Goal: Contribute content: Add original content to the website for others to see

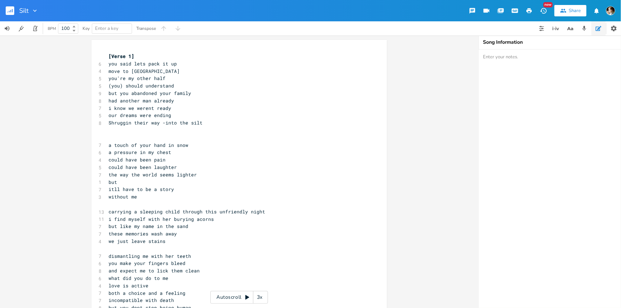
scroll to position [0, 10]
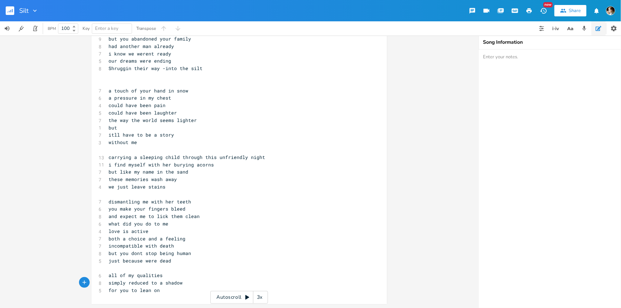
click at [11, 12] on rect "button" at bounding box center [10, 10] width 9 height 9
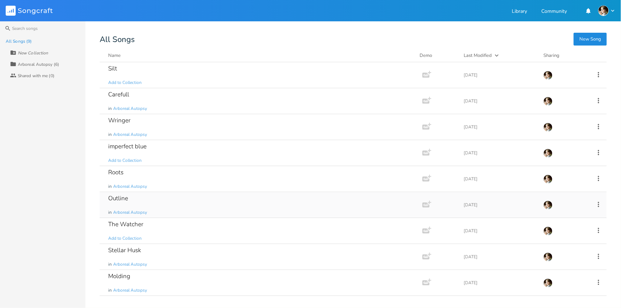
click at [155, 203] on div "Outline in Arboreal Autopsy" at bounding box center [259, 205] width 303 height 26
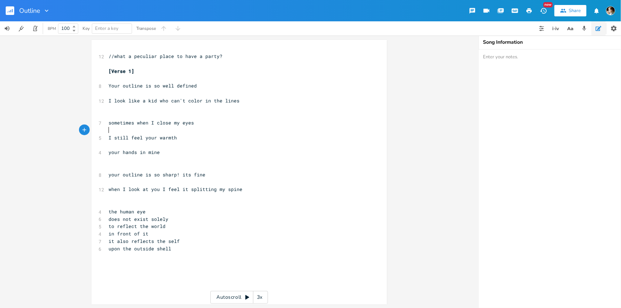
click at [230, 129] on pre "​" at bounding box center [235, 130] width 257 height 7
click at [149, 74] on pre "[Verse 1]" at bounding box center [235, 71] width 257 height 7
click at [140, 66] on pre "​" at bounding box center [235, 63] width 257 height 7
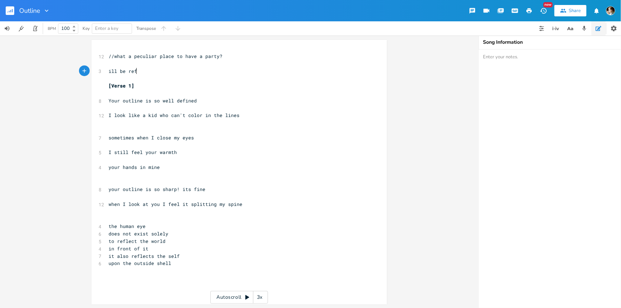
scroll to position [0, 21]
type textarea "ill be reflecting on m"
type textarea "my day"
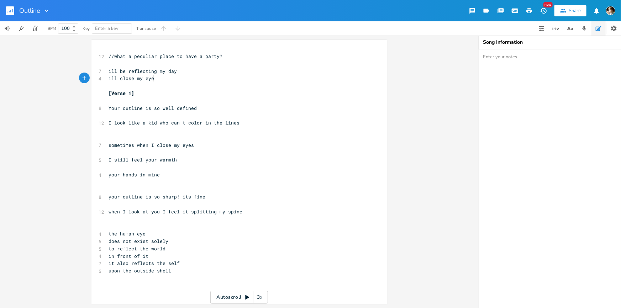
type textarea "ill close my eyes"
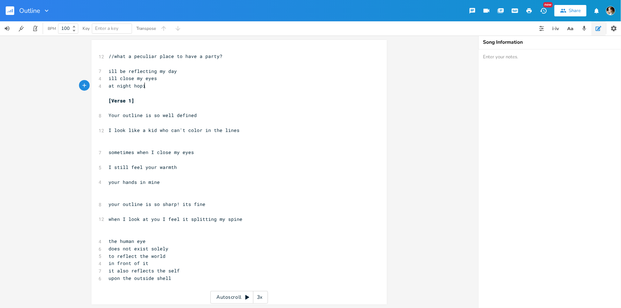
scroll to position [0, 29]
type textarea "at night hoping & dreaming"
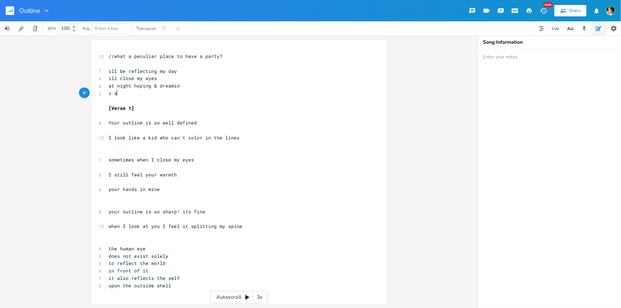
type textarea "i st"
type textarea "I sti"
type textarea "I'll st"
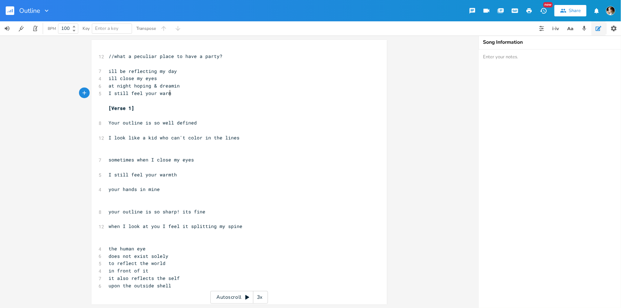
type textarea "still feel your warmth"
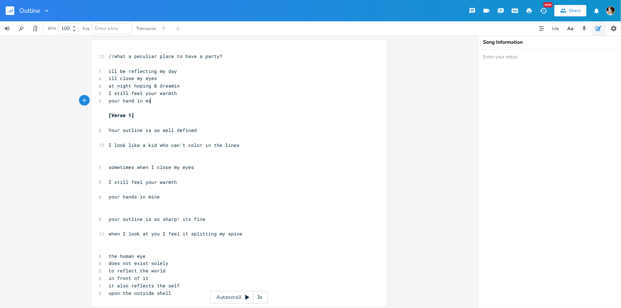
type textarea "your hand in mine"
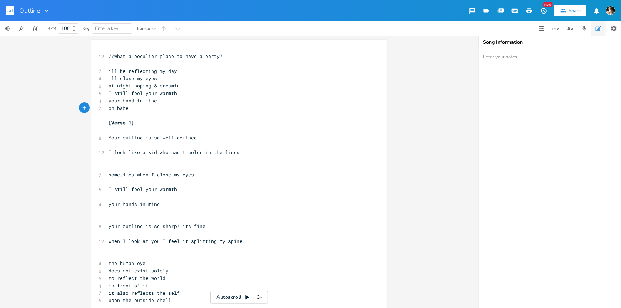
scroll to position [0, 18]
type textarea "oh babe i can't believe it"
click at [132, 108] on span "oh babe i can't believe it" at bounding box center [145, 108] width 74 height 6
type textarea "I"
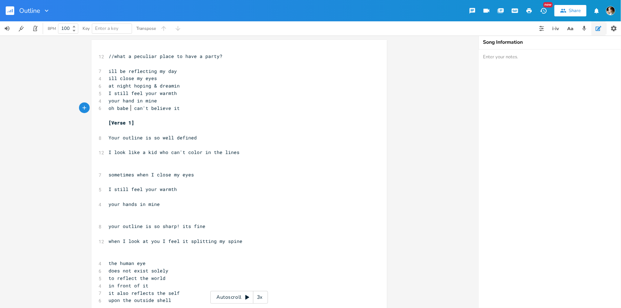
scroll to position [0, 1]
click at [190, 68] on pre "ill be reflecting my day" at bounding box center [235, 71] width 257 height 7
click at [124, 121] on span "[Verse 1]" at bounding box center [121, 122] width 26 height 6
click at [126, 116] on pre "​" at bounding box center [235, 115] width 257 height 7
click at [113, 115] on pre "​" at bounding box center [235, 115] width 257 height 7
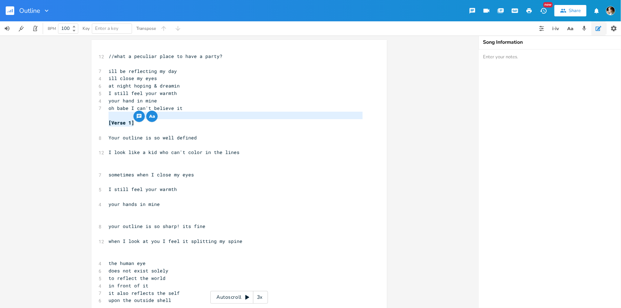
type textarea "[Verse 1]"
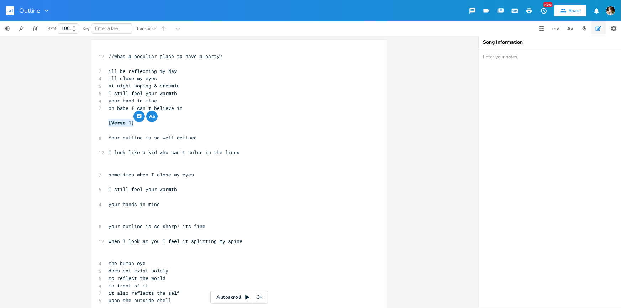
drag, startPoint x: 142, startPoint y: 123, endPoint x: 95, endPoint y: 122, distance: 46.6
click at [95, 122] on div "[Verse 1] x 12 //what a peculiar place to have a party? ​ 7 ill be reflecting m…" at bounding box center [238, 177] width 295 height 274
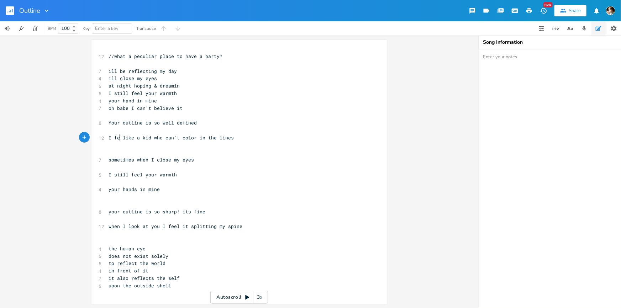
type textarea "feee"
type textarea "l"
type input "G Major"
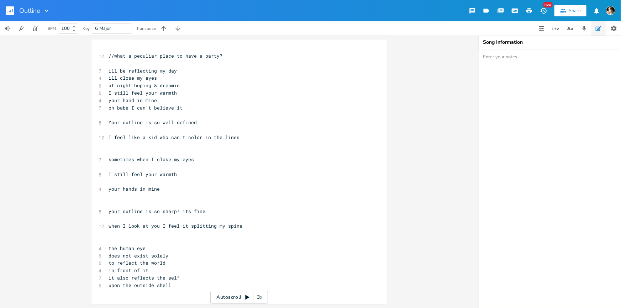
click at [192, 146] on pre "​" at bounding box center [235, 144] width 257 height 7
click at [203, 277] on pre "it also reflects the self" at bounding box center [235, 277] width 257 height 7
click at [151, 270] on pre "in front of it" at bounding box center [235, 270] width 257 height 7
click at [181, 280] on pre "it also reflects the self" at bounding box center [235, 277] width 257 height 7
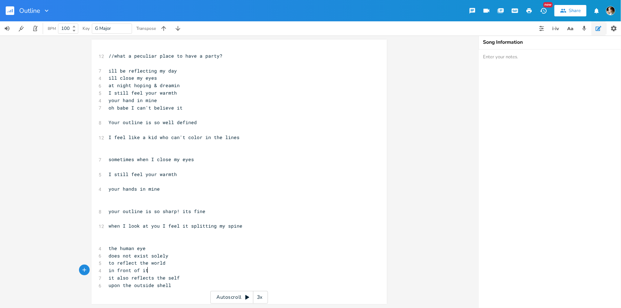
click at [172, 270] on pre "in front of it" at bounding box center [235, 270] width 257 height 7
click at [182, 264] on pre "to reflect the world" at bounding box center [235, 262] width 257 height 7
click at [188, 263] on pre "to reflect the world" at bounding box center [235, 262] width 257 height 7
click at [178, 273] on pre "in front of it" at bounding box center [235, 270] width 257 height 7
click at [179, 282] on pre "upon the outside shell" at bounding box center [235, 285] width 257 height 7
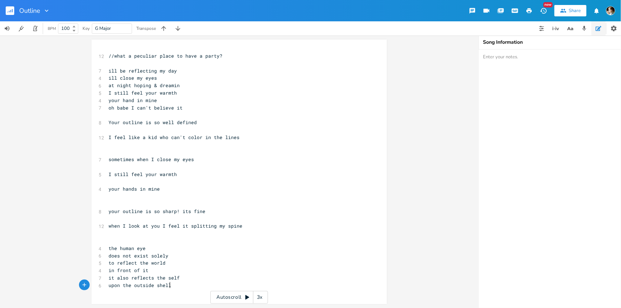
click at [174, 288] on pre "upon the outside shell" at bounding box center [235, 285] width 257 height 7
click at [191, 279] on pre "it also reflects the self" at bounding box center [235, 277] width 257 height 7
click at [186, 271] on pre "in front of it" at bounding box center [235, 270] width 257 height 7
click at [187, 265] on pre "to reflect the world" at bounding box center [235, 262] width 257 height 7
click at [192, 252] on pre "does not exist solely" at bounding box center [235, 255] width 257 height 7
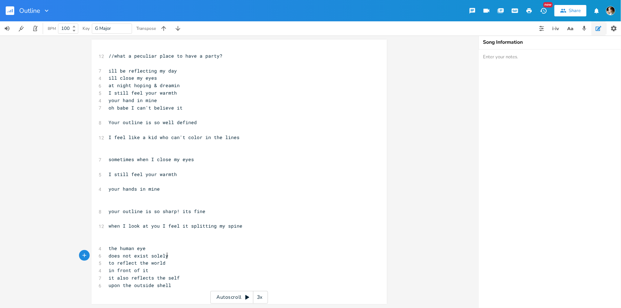
click at [190, 257] on pre "does not exist solely" at bounding box center [235, 255] width 257 height 7
click at [188, 267] on pre "in front of it" at bounding box center [235, 270] width 257 height 7
click at [183, 273] on pre "in front of it" at bounding box center [235, 270] width 257 height 7
click at [180, 279] on pre "it also reflects the self" at bounding box center [235, 277] width 257 height 7
click at [176, 285] on pre "upon the outside shell" at bounding box center [235, 285] width 257 height 7
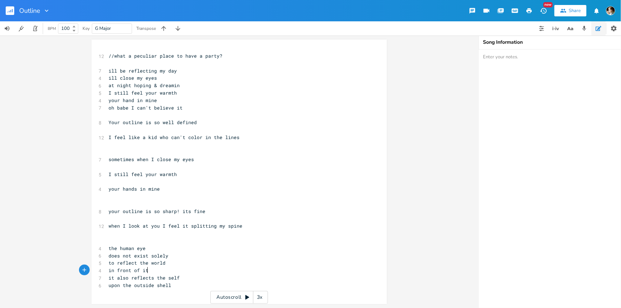
click at [188, 272] on pre "in front of it" at bounding box center [235, 270] width 257 height 7
click at [188, 260] on pre "to reflect the world" at bounding box center [235, 262] width 257 height 7
click at [188, 255] on pre "does not exist solely" at bounding box center [235, 255] width 257 height 7
click at [187, 247] on pre "the human eye" at bounding box center [235, 248] width 257 height 7
click at [188, 241] on pre "​" at bounding box center [235, 240] width 257 height 7
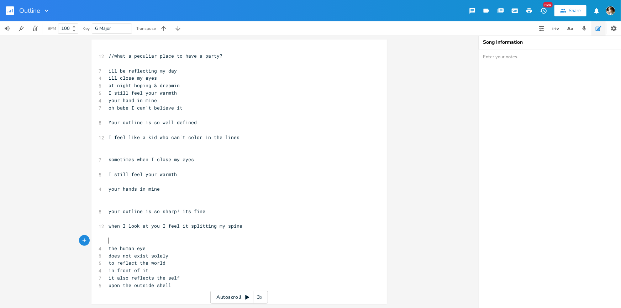
click at [163, 253] on span "does not exist solely" at bounding box center [138, 255] width 60 height 6
click at [165, 246] on pre "the human eye" at bounding box center [235, 248] width 257 height 7
click at [111, 248] on span "the human eye" at bounding box center [126, 248] width 37 height 6
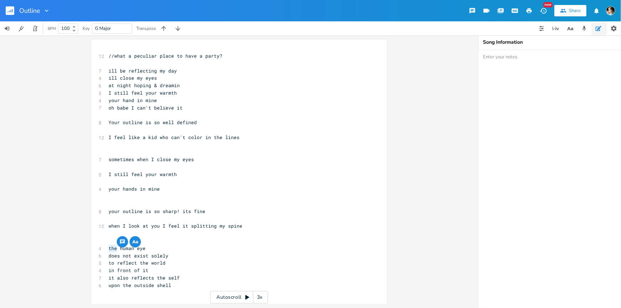
type textarea "no"
click at [168, 256] on pre "does not exist solely" at bounding box center [235, 255] width 257 height 7
click at [160, 251] on pre "no human eye" at bounding box center [235, 248] width 257 height 7
type textarea "can handle your outline"
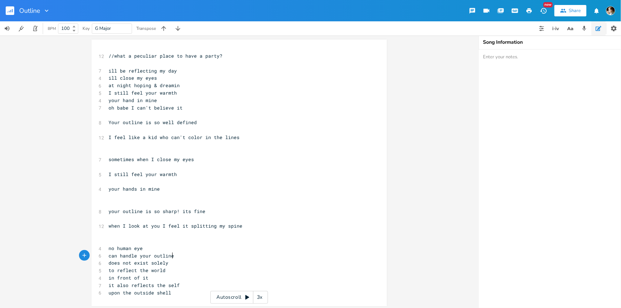
click at [181, 249] on pre "no human eye" at bounding box center [235, 248] width 257 height 7
click at [177, 252] on pre "can handle your outline" at bounding box center [235, 255] width 257 height 7
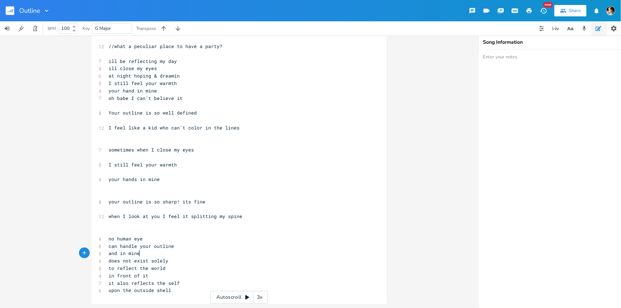
scroll to position [0, 25]
type textarea "and in mine"
type textarea "the hyum"
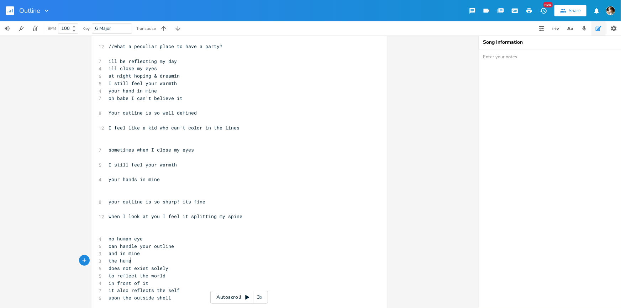
type textarea "uman"
click at [117, 260] on span "the human" at bounding box center [121, 260] width 26 height 6
click at [137, 260] on pre "the human" at bounding box center [235, 260] width 257 height 7
type textarea "eye"
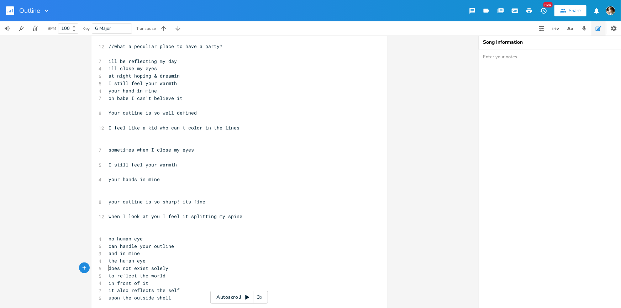
click at [107, 268] on pre "does not exist solely" at bounding box center [235, 268] width 257 height 7
click at [108, 267] on span "to reflect the world" at bounding box center [136, 268] width 57 height 6
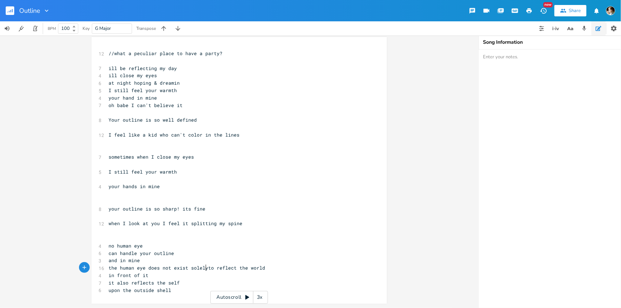
scroll to position [3, 0]
click at [236, 267] on span "the human eye does not exist solely to reflect the world" at bounding box center [187, 268] width 159 height 6
click at [234, 270] on span "the human eye does not exist solely to reflect the world" at bounding box center [187, 268] width 159 height 6
click at [108, 284] on span "in front of it" at bounding box center [128, 282] width 40 height 6
click at [181, 275] on pre "the world in front of it" at bounding box center [235, 275] width 257 height 7
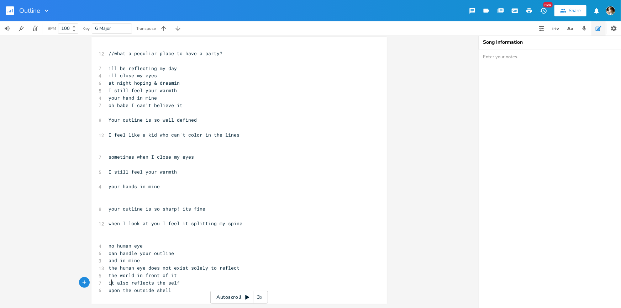
click at [110, 284] on span "it also reflects the self" at bounding box center [143, 282] width 71 height 6
click at [105, 282] on div "x 12 //what a peculiar place to have a party? ​ 7 ill be reflecting my day 4 il…" at bounding box center [238, 170] width 295 height 267
click at [108, 282] on span "it also reflects the self" at bounding box center [143, 282] width 71 height 6
click at [190, 281] on pre "it also reflects the self" at bounding box center [235, 282] width 257 height 7
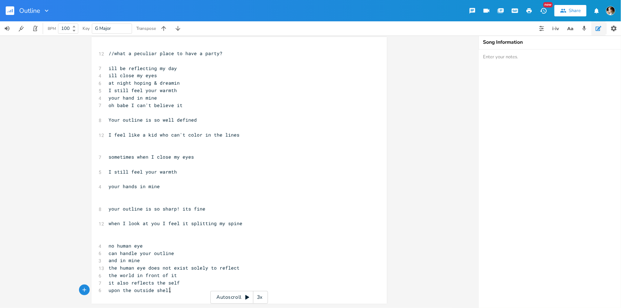
click at [174, 289] on pre "upon the outside shell" at bounding box center [235, 290] width 257 height 7
click at [186, 284] on pre "it also reflects the self" at bounding box center [235, 282] width 257 height 7
click at [176, 291] on pre "upon the outside shell" at bounding box center [235, 290] width 257 height 7
click at [193, 279] on pre "it also reflects the self" at bounding box center [235, 282] width 257 height 7
click at [183, 284] on pre "it also reflects the self" at bounding box center [235, 282] width 257 height 7
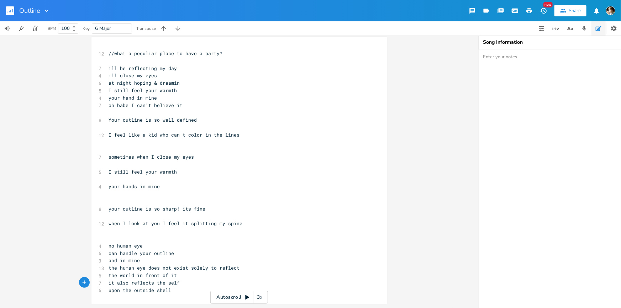
click at [179, 295] on div "x 12 //what a peculiar place to have a party? ​ 7 ill be reflecting my day 4 il…" at bounding box center [235, 171] width 257 height 247
click at [199, 279] on pre "it also reflects the self" at bounding box center [235, 282] width 257 height 7
click at [186, 288] on pre "upon the outside shell" at bounding box center [235, 290] width 257 height 7
click at [148, 267] on span "the human eye does not exist solely to reflect" at bounding box center [173, 268] width 131 height 6
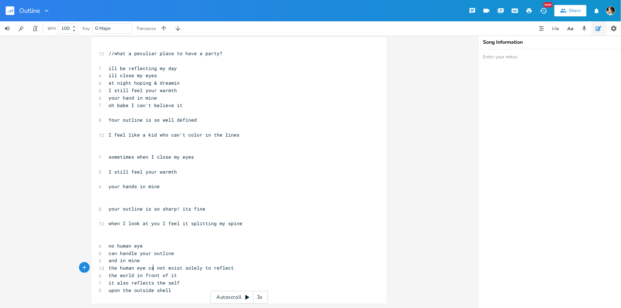
type textarea "can"
click at [207, 267] on span "the human eye can not exist solely to reflect" at bounding box center [172, 268] width 128 height 6
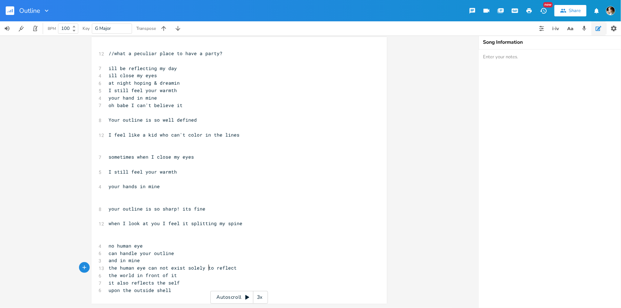
click at [202, 267] on span "the human eye can not exist solely to reflect" at bounding box center [172, 268] width 128 height 6
click at [186, 267] on span "the human eye can not exist solely to reflect" at bounding box center [172, 268] width 128 height 6
click at [187, 267] on span "the human eye can not exist solely to reflect" at bounding box center [172, 268] width 128 height 6
type textarea "just"
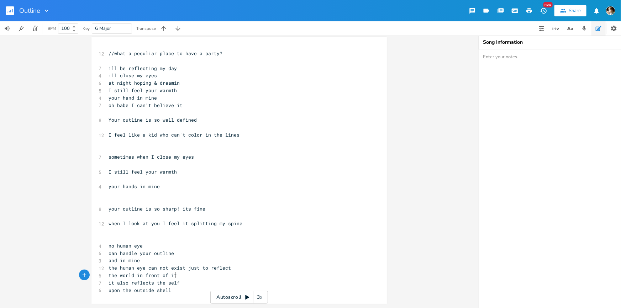
click at [190, 274] on pre "the world in front of it" at bounding box center [235, 275] width 257 height 7
click at [107, 274] on pre "the world in front of it" at bounding box center [235, 275] width 257 height 7
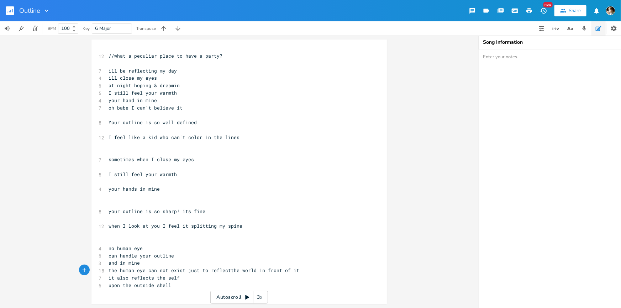
scroll to position [0, 1]
click at [254, 271] on span "the human eye can not exist just to reflect the world in front of it" at bounding box center [204, 270] width 193 height 6
click at [257, 270] on span "the human eye can not exist just to reflect the world in front of it" at bounding box center [204, 270] width 193 height 6
type textarea "in front of it"
click at [305, 272] on pre "the human eye can not exist just to reflect the world in front of it" at bounding box center [235, 270] width 257 height 7
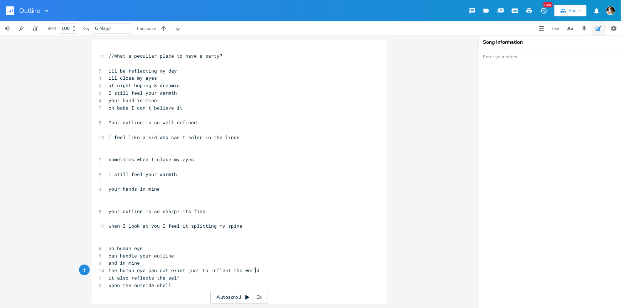
click at [199, 287] on pre "upon the outside shell" at bounding box center [235, 285] width 257 height 7
click at [203, 277] on pre "it also reflects the self" at bounding box center [235, 277] width 257 height 7
drag, startPoint x: 105, startPoint y: 286, endPoint x: 225, endPoint y: 304, distance: 122.0
click at [107, 286] on pre "upon the outside shell" at bounding box center [235, 285] width 257 height 7
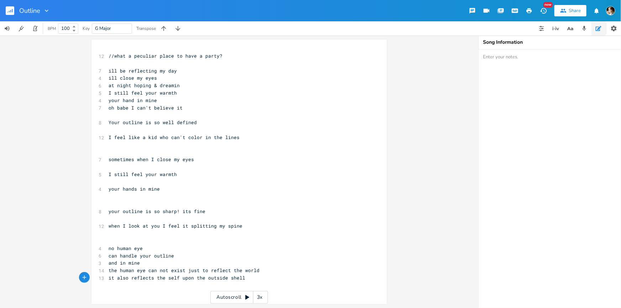
click at [258, 279] on pre "it also reflects the self upon the outside shell" at bounding box center [235, 277] width 257 height 7
click at [177, 277] on span "it also reflects the self upon the outside shell" at bounding box center [176, 278] width 137 height 6
click at [214, 275] on span "it also reflects the self upon the outside shell" at bounding box center [176, 278] width 137 height 6
type textarea "outer"
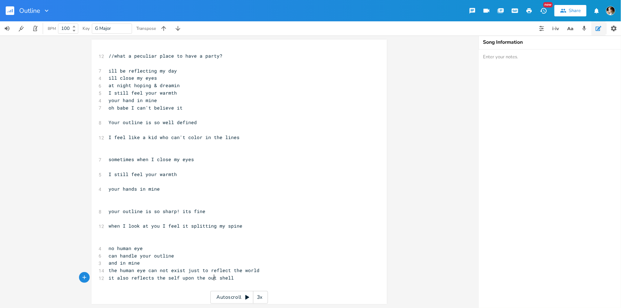
scroll to position [0, 11]
click at [231, 273] on pre "the human eye can not exist just to reflect the world" at bounding box center [235, 270] width 257 height 7
click at [138, 243] on pre "​" at bounding box center [235, 240] width 257 height 7
click at [139, 248] on pre "no human eye" at bounding box center [235, 248] width 257 height 7
click at [165, 261] on pre "and in mine" at bounding box center [235, 262] width 257 height 7
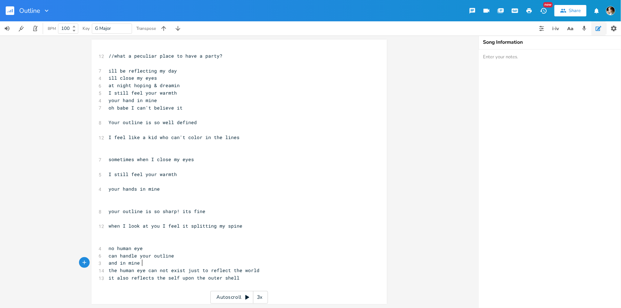
click at [188, 263] on pre "and in mine" at bounding box center [235, 262] width 257 height 7
click at [231, 250] on pre "no human eye" at bounding box center [235, 248] width 257 height 7
click at [224, 260] on pre "and in mine" at bounding box center [235, 262] width 257 height 7
click at [199, 254] on pre "can handle your outline" at bounding box center [235, 255] width 257 height 7
click at [170, 279] on span "it also reflects the self upon the outer shell" at bounding box center [173, 278] width 131 height 6
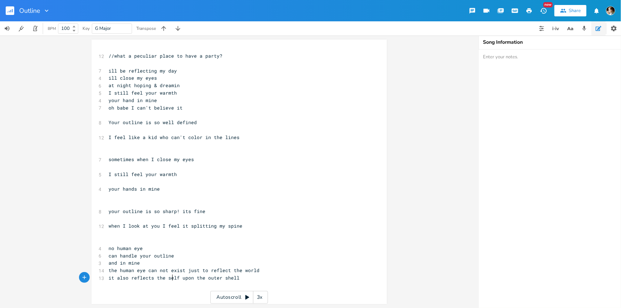
click at [178, 277] on span "it also reflects the self upon the outer shell" at bounding box center [173, 278] width 131 height 6
click at [155, 265] on pre "and in mine" at bounding box center [235, 262] width 257 height 7
drag, startPoint x: 160, startPoint y: 254, endPoint x: 165, endPoint y: 247, distance: 8.7
click at [160, 254] on span "can handle your outline" at bounding box center [140, 255] width 65 height 6
click at [166, 247] on pre "no human eye" at bounding box center [235, 248] width 257 height 7
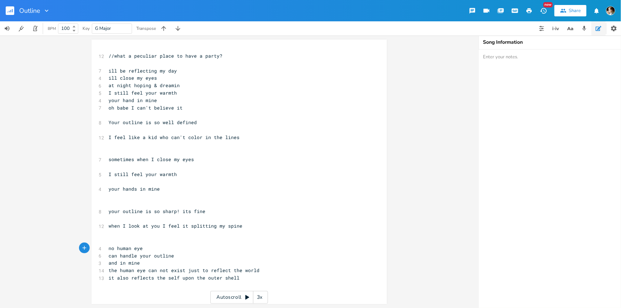
drag, startPoint x: 176, startPoint y: 263, endPoint x: 172, endPoint y: 264, distance: 4.7
click at [174, 263] on pre "and in mine" at bounding box center [235, 262] width 257 height 7
click at [258, 284] on div "x 12 //what a peculiar place to have a party? ​ 7 ill be reflecting my day 4 il…" at bounding box center [244, 178] width 275 height 255
click at [189, 81] on pre "ill close my eyes" at bounding box center [235, 78] width 257 height 7
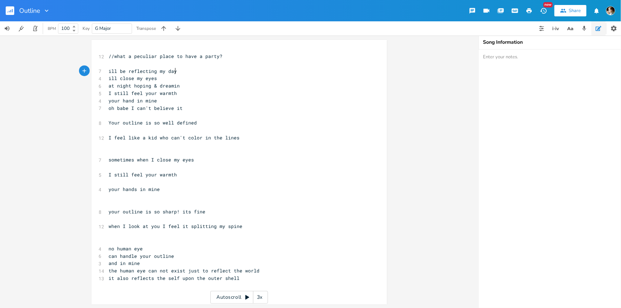
click at [185, 68] on pre "ill be reflecting my day" at bounding box center [235, 71] width 257 height 7
click at [172, 62] on pre "​" at bounding box center [235, 63] width 257 height 7
click at [250, 60] on pre "​" at bounding box center [235, 63] width 257 height 7
click at [228, 59] on pre "//what a peculiar place to have a party?" at bounding box center [235, 56] width 257 height 7
click at [186, 87] on pre "at night hoping & dreamin" at bounding box center [235, 85] width 257 height 7
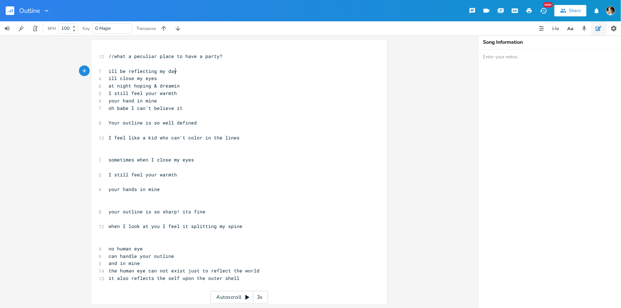
click at [192, 74] on pre "ill be reflecting my day" at bounding box center [235, 71] width 257 height 7
click at [192, 80] on pre "ill close my eyes" at bounding box center [235, 78] width 257 height 7
click at [188, 87] on pre "at night hoping & dreamin" at bounding box center [235, 85] width 257 height 7
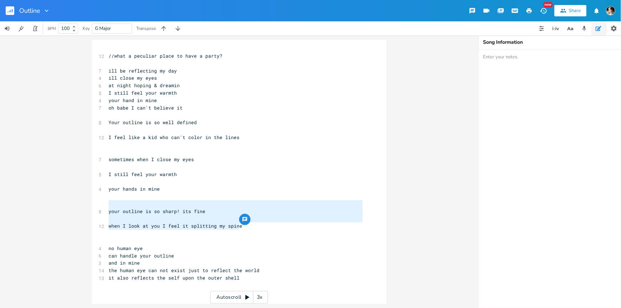
type textarea "your outline is so sharp! its fine when I look at you I feel it splitting my sp…"
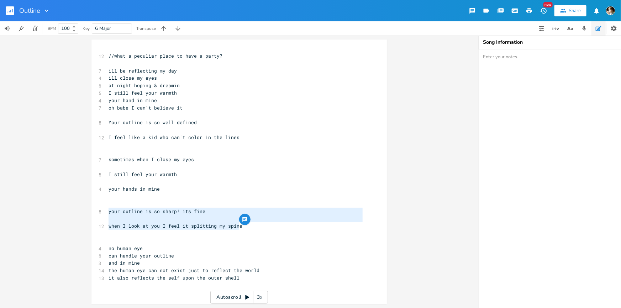
drag, startPoint x: 242, startPoint y: 226, endPoint x: 107, endPoint y: 207, distance: 136.4
click at [107, 207] on div "12 //what a peculiar place to have a party? ​ 7 ill be reflecting my day 4 ill …" at bounding box center [235, 166] width 257 height 229
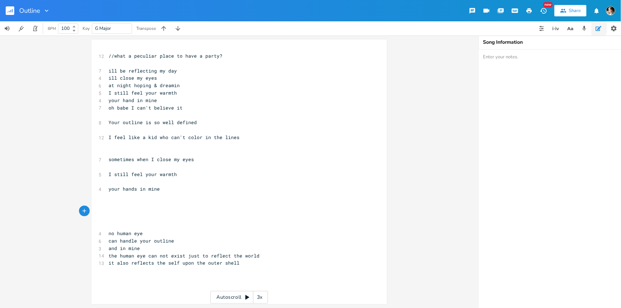
click at [130, 219] on pre "​" at bounding box center [235, 218] width 257 height 7
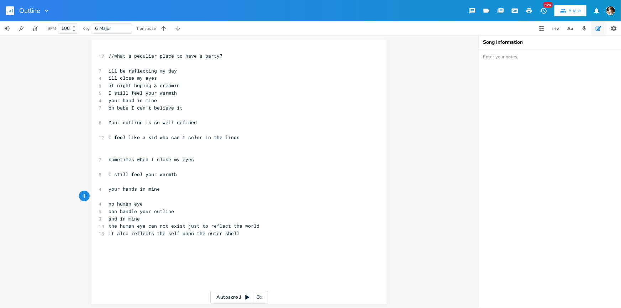
click at [223, 275] on div "x 12 //what a peculiar place to have a party? ​ 7 ill be reflecting my day 4 il…" at bounding box center [244, 178] width 275 height 255
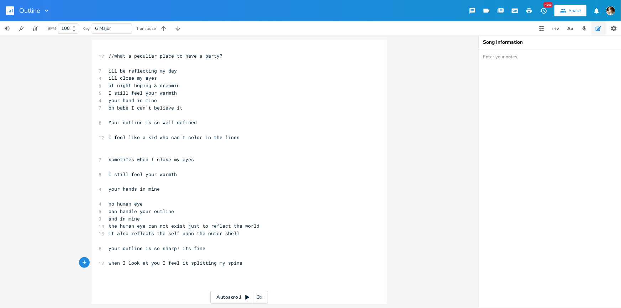
scroll to position [0, 0]
click at [131, 59] on pre "//what a peculiar place to have a party?" at bounding box center [235, 56] width 257 height 7
click at [132, 65] on pre "​" at bounding box center [235, 63] width 257 height 7
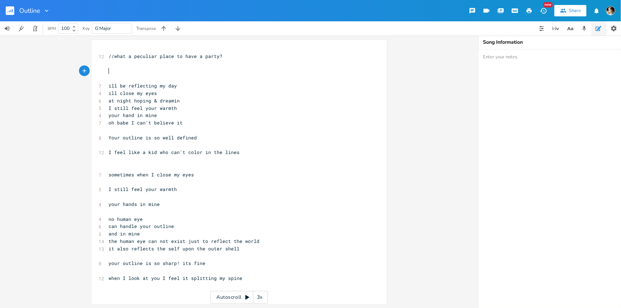
type textarea "​"
drag, startPoint x: 119, startPoint y: 70, endPoint x: 111, endPoint y: 71, distance: 7.9
click at [111, 71] on pre "​" at bounding box center [235, 71] width 257 height 7
click at [470, 10] on icon "button" at bounding box center [472, 11] width 6 height 6
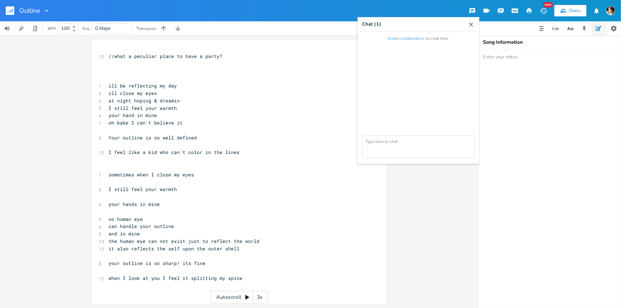
click at [472, 22] on icon "button" at bounding box center [470, 24] width 7 height 7
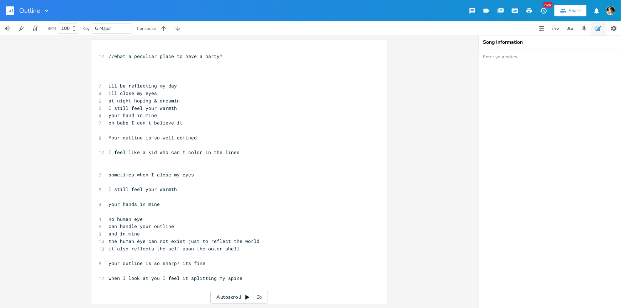
click at [489, 12] on icon "button" at bounding box center [486, 11] width 8 height 8
click at [502, 12] on icon "button" at bounding box center [500, 11] width 6 height 4
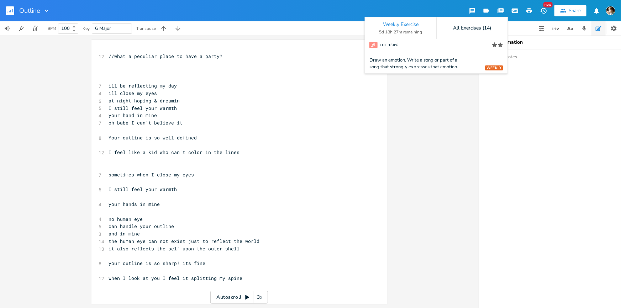
click at [502, 12] on icon "button" at bounding box center [500, 11] width 6 height 4
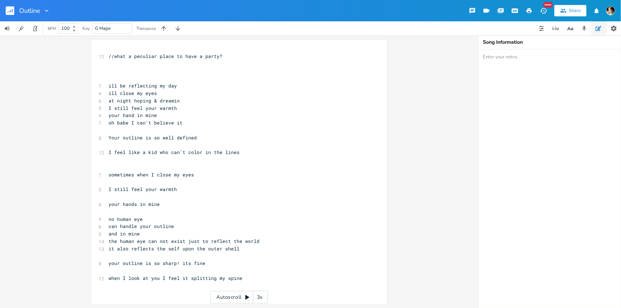
click at [513, 10] on icon "button" at bounding box center [513, 10] width 1 height 1
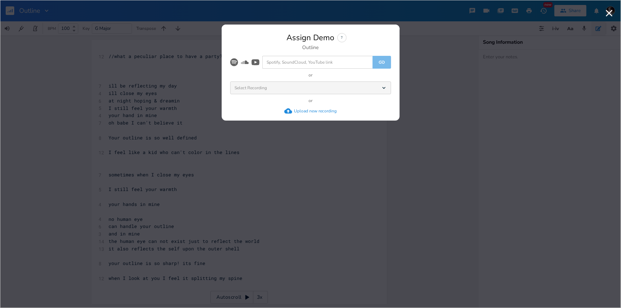
click at [298, 90] on div "Select Recording Dropdown" at bounding box center [310, 87] width 161 height 13
click at [253, 86] on span "Select Recording" at bounding box center [251, 88] width 32 height 4
click at [382, 88] on icon "Dropdown" at bounding box center [383, 88] width 6 height 6
click at [266, 90] on span "Select Recording" at bounding box center [251, 88] width 32 height 4
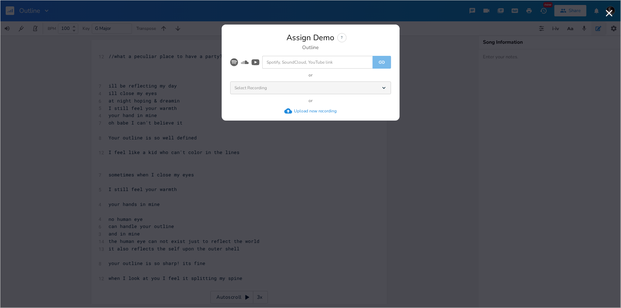
drag, startPoint x: 266, startPoint y: 90, endPoint x: 270, endPoint y: 92, distance: 4.8
click at [266, 90] on span "Select Recording" at bounding box center [251, 88] width 32 height 4
click at [313, 108] on div "Upload new recording" at bounding box center [315, 111] width 43 height 6
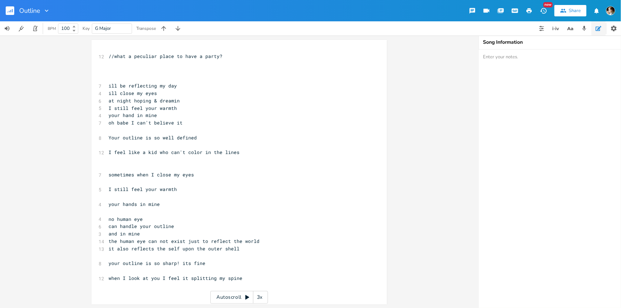
click at [149, 62] on pre "​" at bounding box center [235, 63] width 257 height 7
click at [127, 68] on pre "​" at bounding box center [235, 71] width 257 height 7
click at [38, 30] on icon "button" at bounding box center [35, 28] width 6 height 6
click at [600, 31] on button "button" at bounding box center [598, 28] width 14 height 14
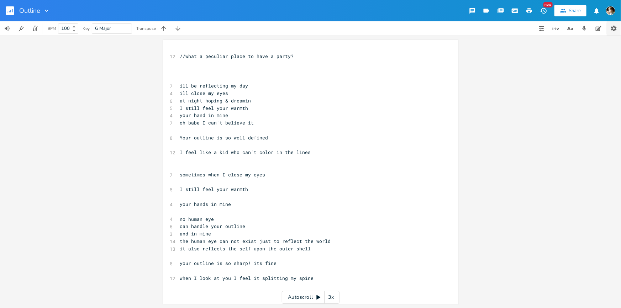
click at [617, 30] on button "button" at bounding box center [613, 28] width 14 height 14
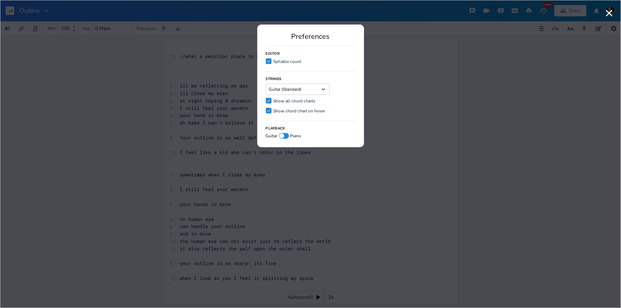
click at [317, 88] on div "Guitar (Standard) Dropdown" at bounding box center [298, 89] width 64 height 11
